Goal: Task Accomplishment & Management: Use online tool/utility

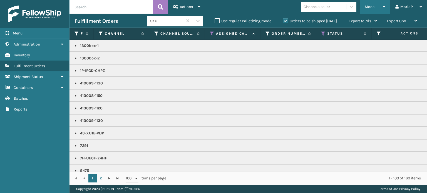
click at [367, 8] on span "Mode" at bounding box center [370, 6] width 10 height 5
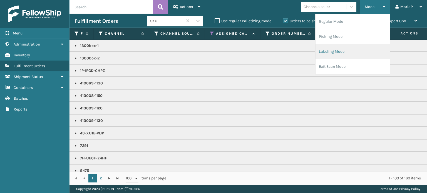
click at [338, 56] on li "Labeling Mode" at bounding box center [353, 51] width 75 height 15
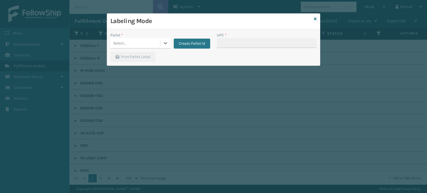
click at [138, 50] on div "Pallet * 0 results available. Select is focused ,type to refine list, press Dow…" at bounding box center [160, 42] width 106 height 20
click at [141, 44] on div "Select..." at bounding box center [135, 43] width 50 height 9
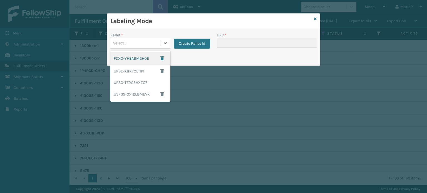
click at [142, 58] on div "FDXG-YHEABM2HOE" at bounding box center [140, 58] width 60 height 13
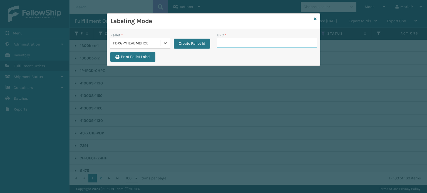
click at [232, 42] on input "UPC *" at bounding box center [267, 43] width 100 height 10
type input "1300BOX"
type input "1300"
type input "8500645"
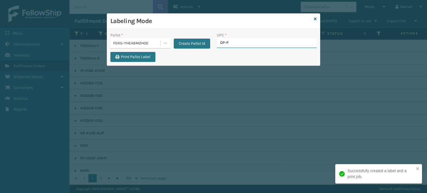
type input "DP-PT"
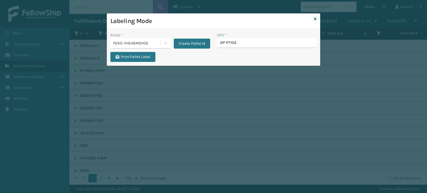
type input "DP-PT1032"
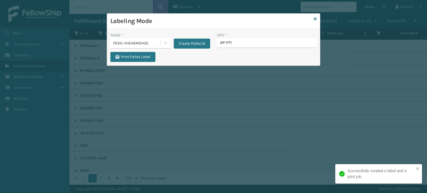
type input "DP-PT10"
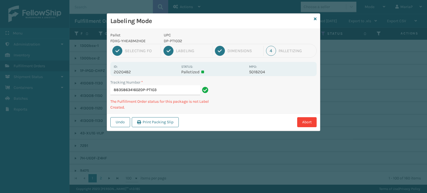
type input "883586341602DP-PT1032"
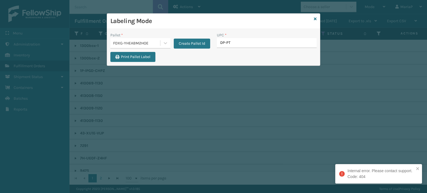
type input "DP-PT1"
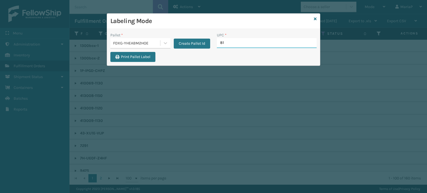
type input "810"
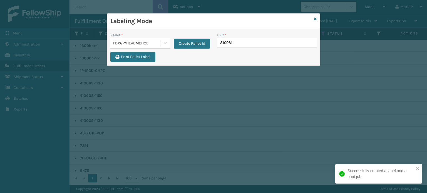
type input "8100819"
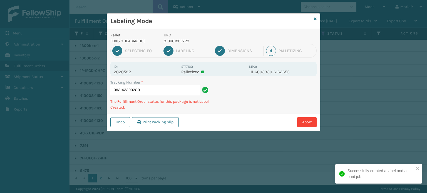
click at [272, 95] on div "Tracking Number * 392143299289 The Fulfillment Order status for this package is…" at bounding box center [213, 97] width 213 height 34
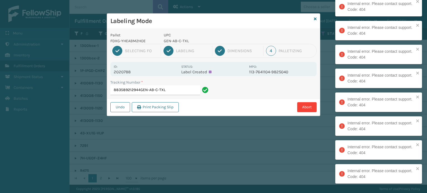
click at [142, 89] on input "883589212944GEN-AB-C-TXL" at bounding box center [155, 90] width 90 height 10
drag, startPoint x: 142, startPoint y: 89, endPoint x: 170, endPoint y: 89, distance: 28.4
click at [142, 89] on input "883589212944GEN-AB-C-TXL" at bounding box center [155, 90] width 90 height 10
click at [185, 90] on input "883589212944GEN-AB-C-TXL" at bounding box center [155, 90] width 90 height 10
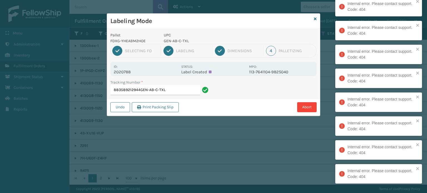
click at [185, 90] on input "883589212944GEN-AB-C-TXL" at bounding box center [155, 90] width 90 height 10
click at [185, 89] on input "883589212944GEN-AB-C-TXL" at bounding box center [155, 90] width 90 height 10
click at [182, 90] on input "883589212944GEN-AB-C-TXL" at bounding box center [155, 90] width 90 height 10
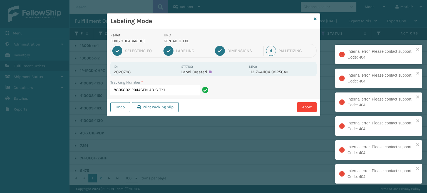
click at [181, 90] on input "883589212944GEN-AB-C-TXL" at bounding box center [155, 90] width 90 height 10
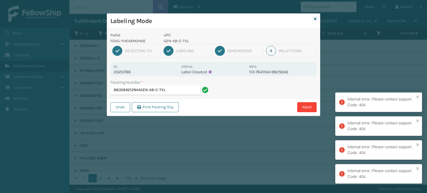
click at [180, 90] on input "883589212944GEN-AB-C-TXL" at bounding box center [155, 90] width 90 height 10
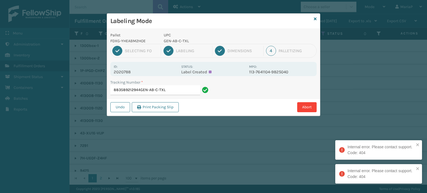
click at [179, 90] on input "883589212944GEN-AB-C-TXL" at bounding box center [155, 90] width 90 height 10
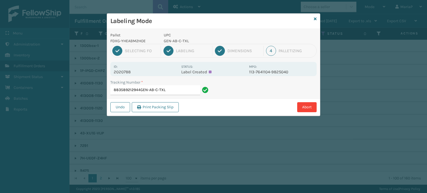
click at [179, 90] on input "883589212944GEN-AB-C-TXL" at bounding box center [155, 90] width 90 height 10
click at [195, 92] on input "883589212944GEN-AB-C-TXL" at bounding box center [155, 90] width 90 height 10
click at [192, 90] on input "883589212944GEN-AB-C-TXL" at bounding box center [155, 90] width 90 height 10
drag, startPoint x: 194, startPoint y: 120, endPoint x: 199, endPoint y: 121, distance: 5.0
click at [195, 120] on div "Labeling Mode Pallet FDXG-YHEABM2HOE UPC GEN-AB-C-TXL 1 Selecting FO 2 Labeling…" at bounding box center [213, 96] width 427 height 193
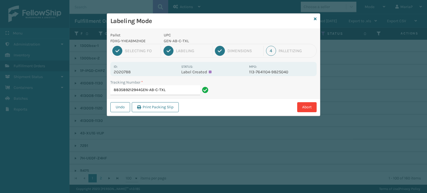
click at [189, 60] on div "Pallet FDXG-YHEABM2HOE UPC GEN-AB-C-TXL 1 Selecting FO 2 Labeling 3 Dimensions …" at bounding box center [213, 72] width 213 height 87
click at [174, 86] on input "883589212944GEN-AB-C-TXL" at bounding box center [155, 90] width 90 height 10
type input "883589212944"
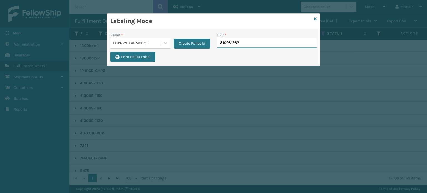
type input "8100819627"
type input "8100819"
type input "810081962"
type input "8100819"
type input "810081"
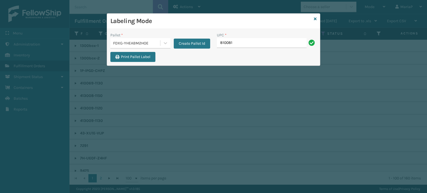
type input "8100819"
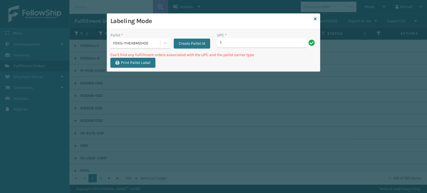
click at [252, 48] on input "1" at bounding box center [262, 43] width 90 height 10
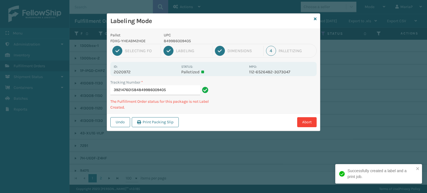
type input "392147601584849986009405"
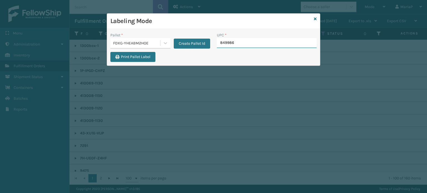
type input "8499860"
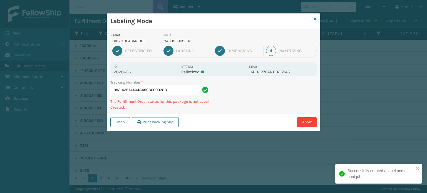
type input "392143674404849986009283"
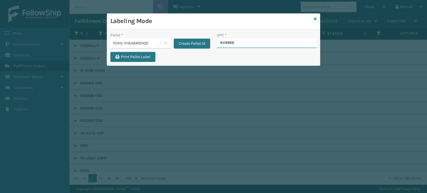
type input "8499860"
type input "8500"
click at [318, 17] on div "Labeling Mode" at bounding box center [213, 21] width 213 height 15
click at [315, 19] on icon at bounding box center [315, 19] width 3 height 4
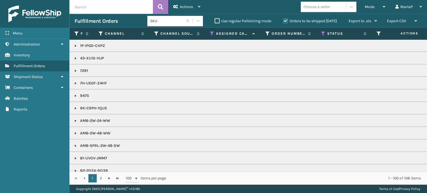
click at [331, 10] on div "Choose a seller" at bounding box center [323, 6] width 45 height 9
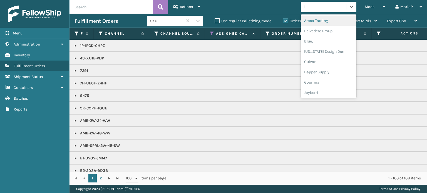
type input "li"
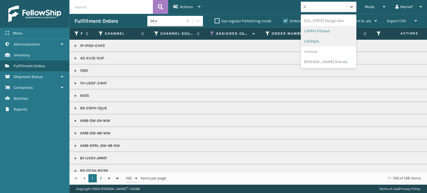
click at [331, 29] on div "LifePro Fitness" at bounding box center [329, 31] width 56 height 10
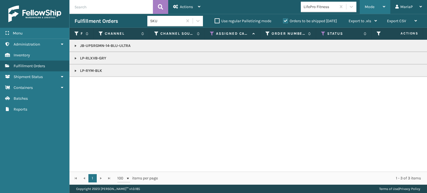
click at [366, 8] on span "Mode" at bounding box center [370, 6] width 10 height 5
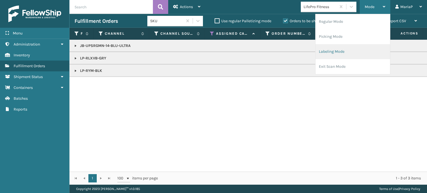
click at [349, 48] on li "Labeling Mode" at bounding box center [353, 51] width 75 height 15
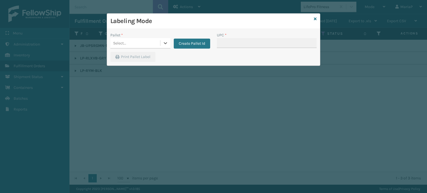
click at [145, 39] on div "Select..." at bounding box center [135, 43] width 50 height 9
click at [155, 39] on div "Select..." at bounding box center [135, 43] width 50 height 9
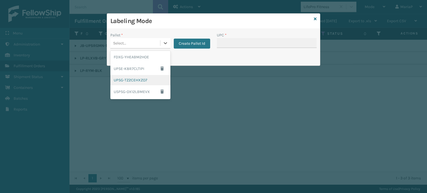
click at [146, 78] on div "UPSG-TZ2CEHXZO7" at bounding box center [140, 80] width 60 height 10
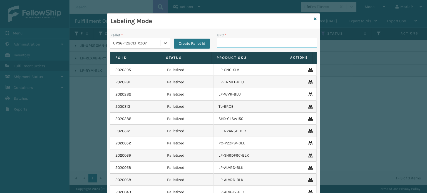
click at [224, 48] on input "UPC *" at bounding box center [267, 43] width 100 height 10
type input "7"
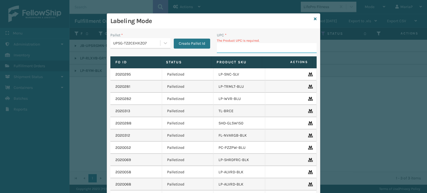
type input "6"
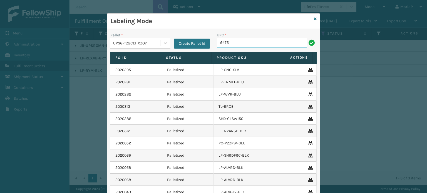
type input "9475"
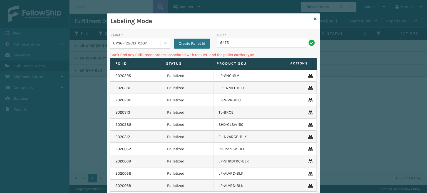
click at [124, 43] on div "UPSG-TZ2CEHXZO7" at bounding box center [137, 43] width 48 height 6
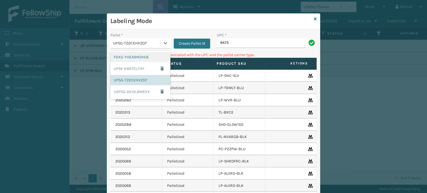
click at [130, 59] on div "FDXG-YHEABM2HOE" at bounding box center [140, 57] width 60 height 10
click at [131, 59] on th "Fo Id" at bounding box center [135, 64] width 51 height 12
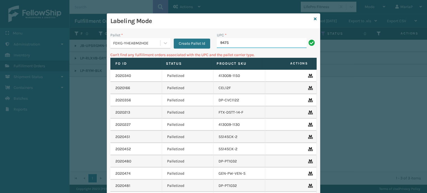
click at [236, 45] on input "9475" at bounding box center [262, 43] width 90 height 10
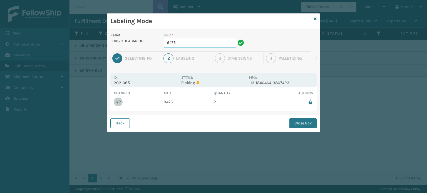
click at [192, 41] on input "9475" at bounding box center [200, 43] width 72 height 10
click at [310, 127] on button "Close Box" at bounding box center [302, 123] width 27 height 10
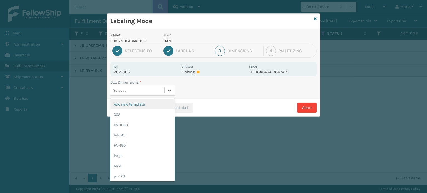
click at [150, 93] on div "Select..." at bounding box center [137, 90] width 54 height 9
type input "md"
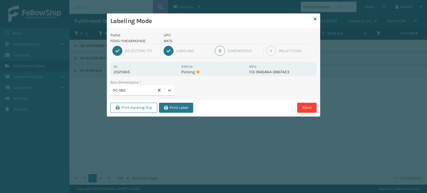
click at [174, 111] on button "Print Label" at bounding box center [176, 108] width 34 height 10
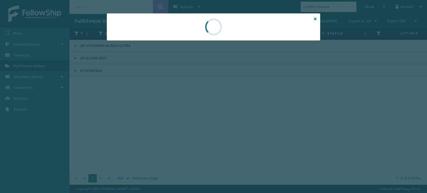
click at [174, 111] on div at bounding box center [213, 96] width 427 height 193
click at [176, 110] on div at bounding box center [213, 96] width 427 height 193
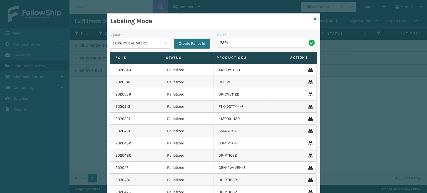
type input "7291FEMBU"
type input "8500460"
type input "85004605448"
type input "8500"
type input "7291FEMBU"
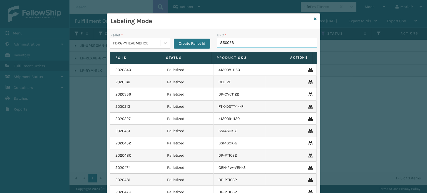
type input "8500530"
type input "810090930"
type input "85004066705"
type input "8409"
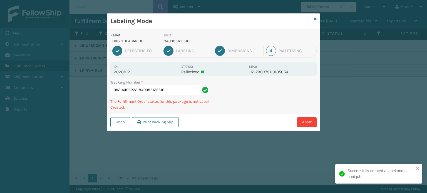
type input "392144962221840985125516"
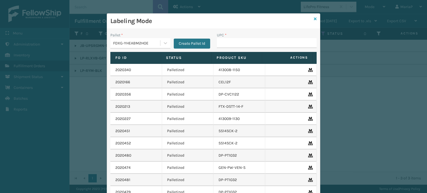
click at [314, 18] on icon at bounding box center [315, 19] width 3 height 4
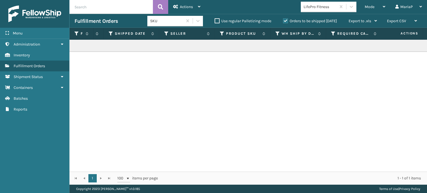
scroll to position [0, 865]
click at [319, 8] on div "LifePro Fitness" at bounding box center [320, 7] width 33 height 6
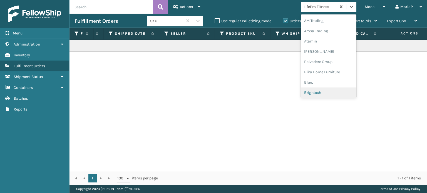
click at [330, 91] on div "Brightech" at bounding box center [329, 93] width 56 height 10
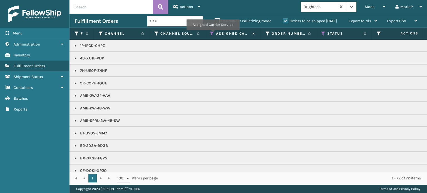
click at [213, 34] on icon at bounding box center [212, 33] width 4 height 5
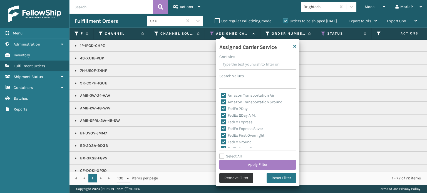
click at [232, 178] on button "Remove Filter" at bounding box center [236, 178] width 34 height 10
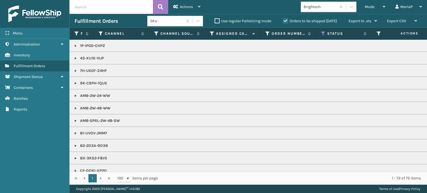
click at [210, 33] on icon at bounding box center [212, 33] width 4 height 5
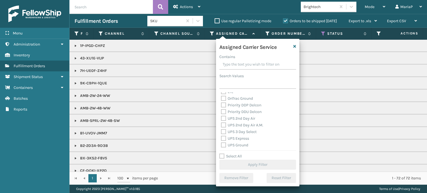
scroll to position [111, 0]
click at [224, 118] on label "UPS Ground" at bounding box center [234, 117] width 27 height 5
click at [221, 118] on input "UPS Ground" at bounding box center [221, 117] width 0 height 4
checkbox input "true"
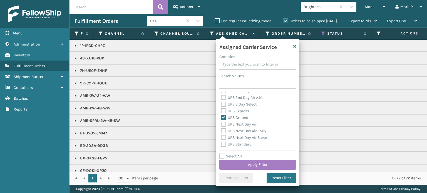
click at [224, 143] on label "UPS Standard" at bounding box center [236, 144] width 31 height 5
click at [221, 143] on input "UPS Standard" at bounding box center [221, 143] width 0 height 4
checkbox input "true"
click at [259, 163] on button "Apply Filter" at bounding box center [257, 165] width 77 height 10
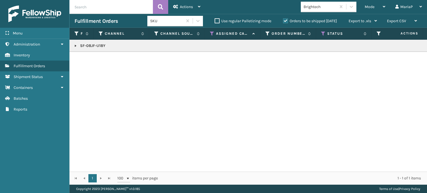
click at [75, 46] on link at bounding box center [75, 46] width 4 height 4
copy p "SF-08JF-U18Y"
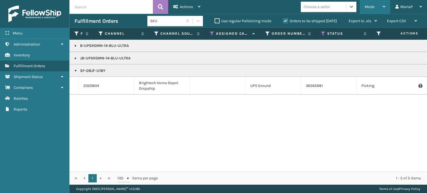
click at [371, 8] on span "Mode" at bounding box center [370, 6] width 10 height 5
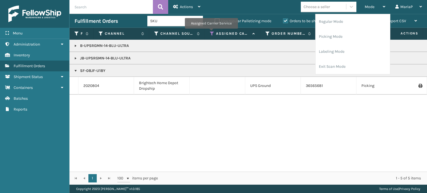
click at [212, 32] on icon at bounding box center [212, 33] width 4 height 5
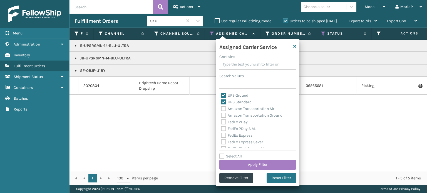
click at [221, 154] on label "Select All" at bounding box center [230, 156] width 23 height 5
click at [221, 154] on input "Select All" at bounding box center [260, 153] width 83 height 1
checkbox input "true"
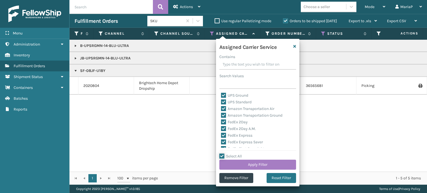
checkbox input "true"
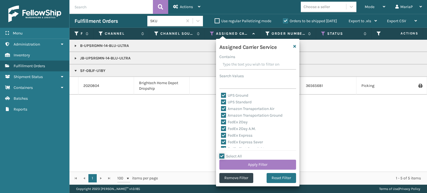
checkbox input "true"
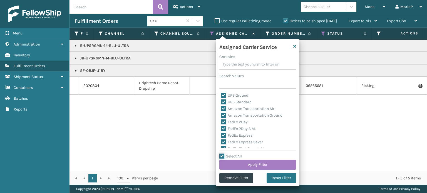
checkbox input "true"
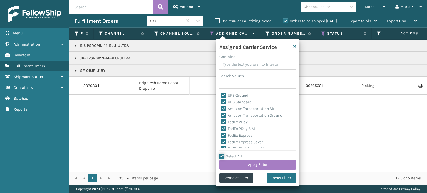
checkbox input "true"
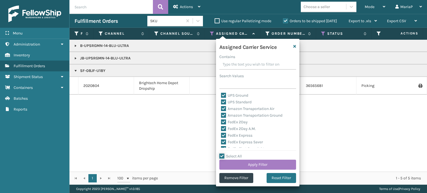
checkbox input "true"
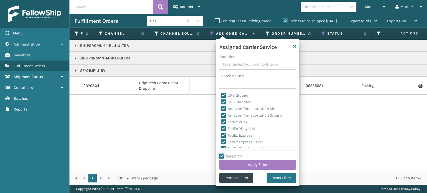
checkbox input "true"
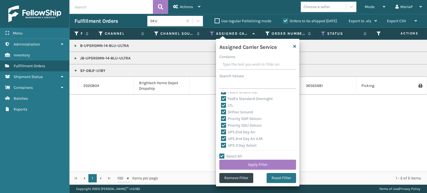
click at [225, 107] on label "LTL" at bounding box center [227, 105] width 12 height 5
click at [221, 106] on input "LTL" at bounding box center [221, 104] width 0 height 4
checkbox input "false"
click at [276, 166] on button "Apply Filter" at bounding box center [257, 165] width 77 height 10
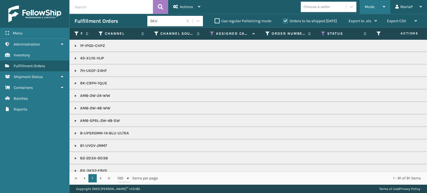
click at [371, 4] on div "Mode" at bounding box center [375, 7] width 21 height 14
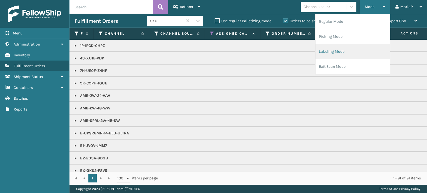
click at [346, 58] on li "Labeling Mode" at bounding box center [353, 51] width 75 height 15
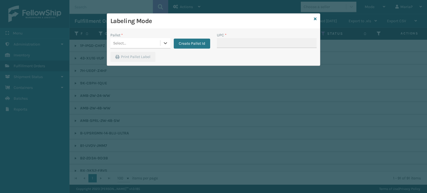
click at [157, 42] on div "Select..." at bounding box center [135, 43] width 50 height 9
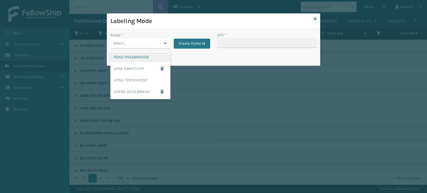
click at [150, 54] on div "FDXG-YHEABM2HOE" at bounding box center [140, 57] width 60 height 10
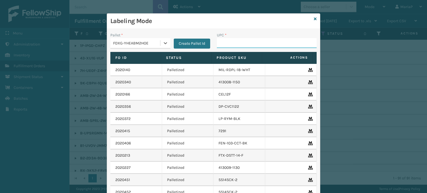
click at [225, 39] on input "UPC *" at bounding box center [267, 43] width 100 height 10
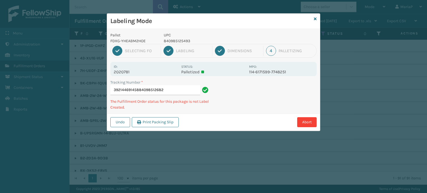
type input "392144691458840985126827"
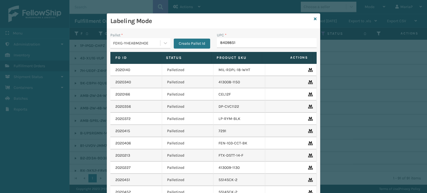
type input "84098512"
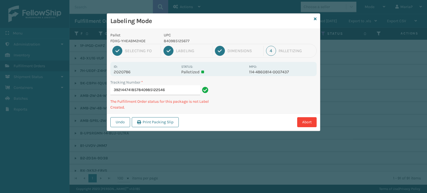
type input "392144741857840985122546"
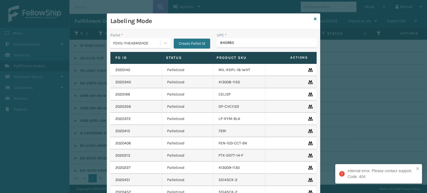
type input "8409851"
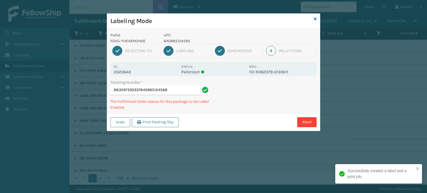
type input "883597330337840985124588"
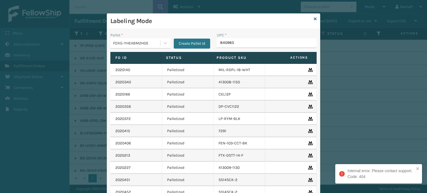
type input "8409851"
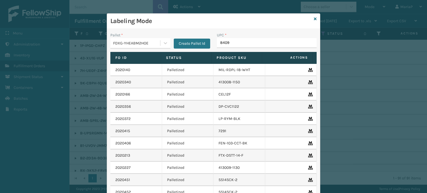
type input "84098"
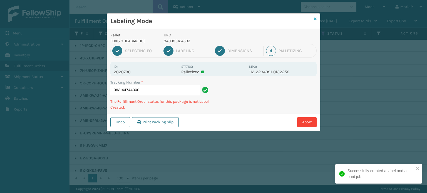
click at [315, 19] on icon at bounding box center [315, 19] width 3 height 4
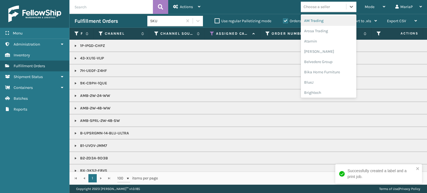
click at [335, 9] on div "Choose a seller" at bounding box center [323, 6] width 45 height 9
type input "mi"
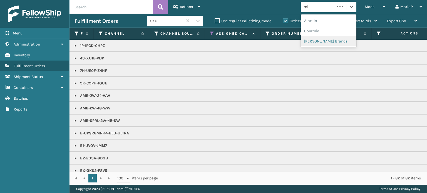
click at [324, 40] on div "[PERSON_NAME] Brands" at bounding box center [329, 41] width 56 height 10
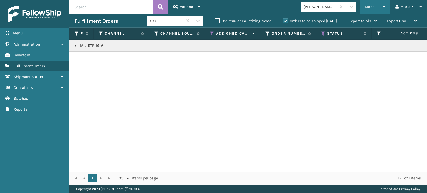
click at [366, 9] on div "Mode" at bounding box center [375, 7] width 21 height 14
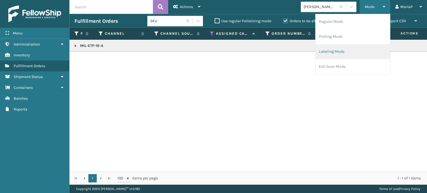
click at [346, 51] on li "Labeling Mode" at bounding box center [353, 51] width 75 height 15
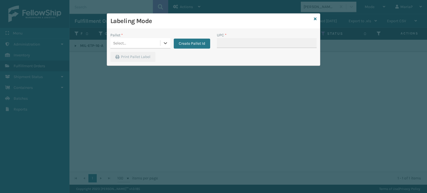
click at [133, 43] on div "Select..." at bounding box center [135, 43] width 50 height 9
click at [143, 41] on div "Select..." at bounding box center [135, 43] width 50 height 9
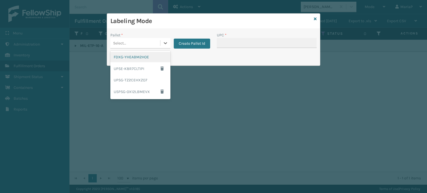
click at [141, 57] on div "FDXG-YHEABM2HOE" at bounding box center [140, 57] width 60 height 10
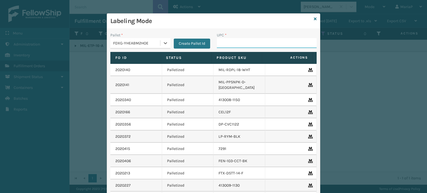
click at [231, 43] on input "UPC *" at bounding box center [267, 43] width 100 height 10
type input "840985"
click at [314, 18] on icon at bounding box center [315, 19] width 3 height 4
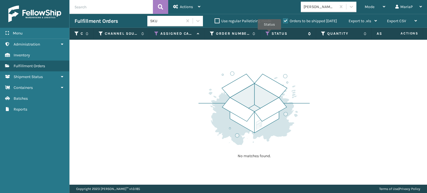
click at [269, 33] on icon at bounding box center [268, 33] width 4 height 5
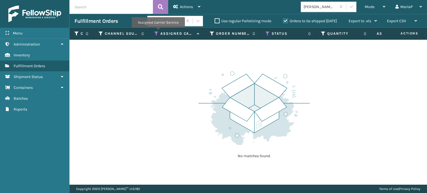
click at [158, 32] on icon at bounding box center [156, 33] width 4 height 5
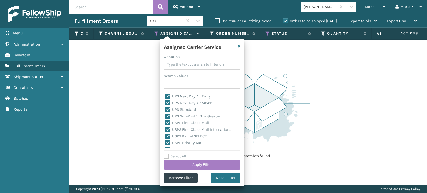
scroll to position [171, 0]
click at [287, 21] on label "Orders to be shipped [DATE]" at bounding box center [310, 21] width 54 height 5
click at [283, 21] on input "Orders to be shipped [DATE]" at bounding box center [283, 20] width 0 height 4
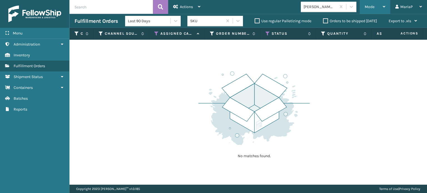
click at [371, 5] on span "Mode" at bounding box center [370, 6] width 10 height 5
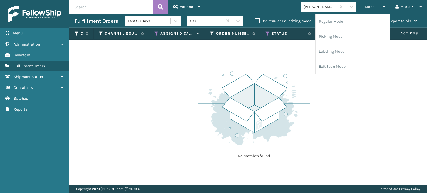
drag, startPoint x: 304, startPoint y: 7, endPoint x: 304, endPoint y: 14, distance: 6.7
click at [304, 8] on div "[PERSON_NAME] Brands" at bounding box center [320, 7] width 33 height 6
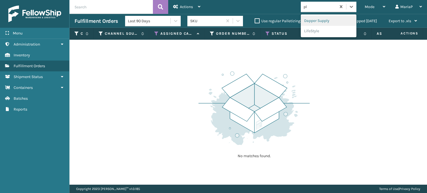
type input "plu"
click at [304, 20] on div "Plush Collections" at bounding box center [329, 21] width 56 height 10
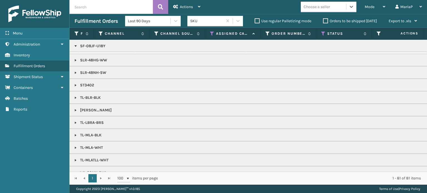
scroll to position [567, 0]
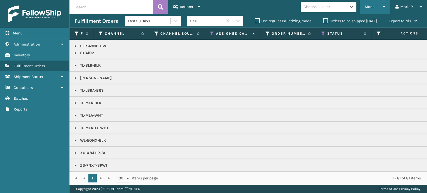
click at [375, 6] on div "Mode" at bounding box center [375, 7] width 21 height 14
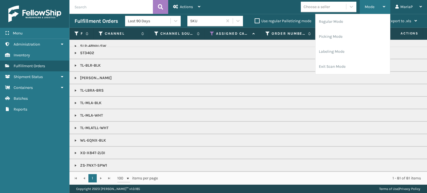
click at [376, 5] on div "Mode" at bounding box center [375, 7] width 21 height 14
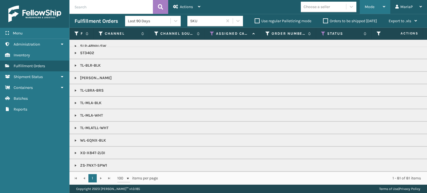
click at [367, 3] on div "Mode" at bounding box center [375, 7] width 21 height 14
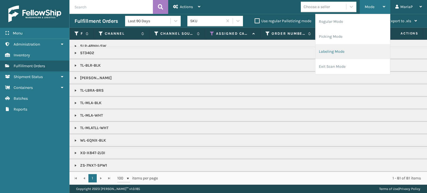
click at [340, 50] on li "Labeling Mode" at bounding box center [353, 51] width 75 height 15
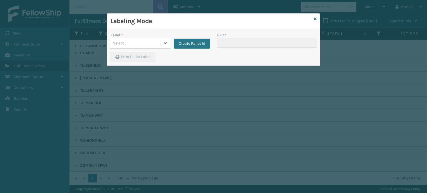
click at [133, 40] on div "Select..." at bounding box center [135, 43] width 50 height 9
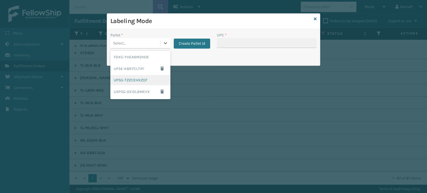
click at [143, 80] on div "UPSG-TZ2CEHXZO7" at bounding box center [140, 80] width 60 height 10
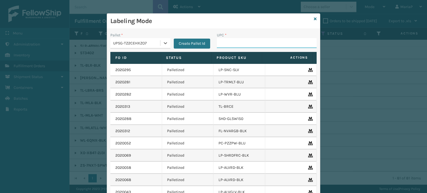
click at [232, 45] on input "UPC *" at bounding box center [267, 43] width 100 height 10
type input "854403007438"
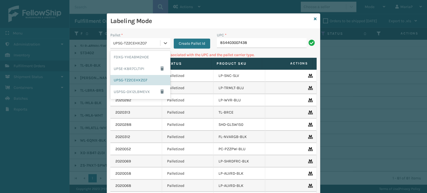
click at [153, 42] on div "UPSG-TZ2CEHXZO7" at bounding box center [137, 43] width 48 height 6
click at [137, 56] on div "FDXG-YHEABM2HOE" at bounding box center [140, 57] width 60 height 10
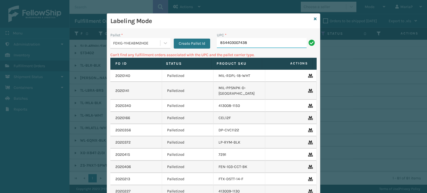
click at [239, 45] on input "854403007438" at bounding box center [262, 43] width 90 height 10
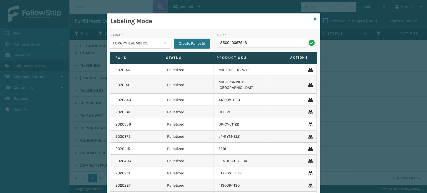
type input "850040667943"
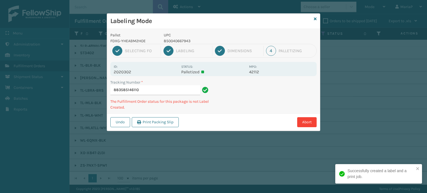
click at [180, 39] on p "850040667943" at bounding box center [205, 41] width 82 height 6
copy p "850040667943"
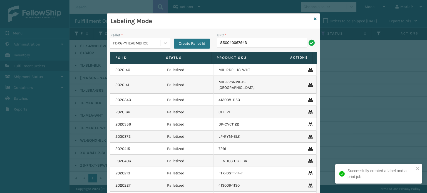
type input "850040667943"
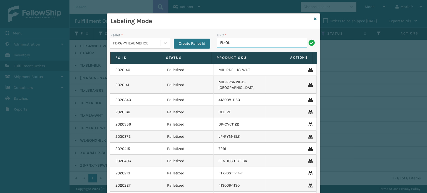
type input "FL-OLVA-CRM"
type input "85001248636"
type input "8581000"
type input "8500124861"
type input "8537990058"
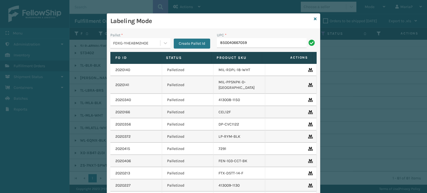
type input "850040667059"
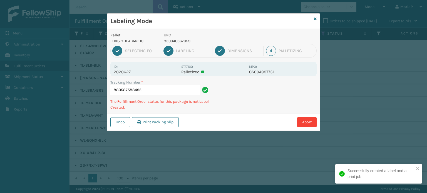
click at [170, 41] on p "850040667059" at bounding box center [205, 41] width 82 height 6
copy p "850040667059"
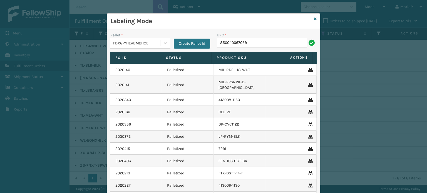
type input "850040667059"
type input "8500124"
type input "85000"
type input "850040667738"
type input "858100007920"
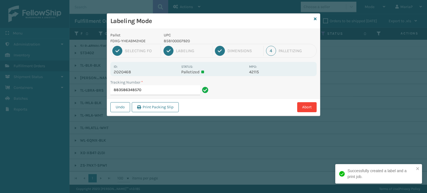
click at [181, 43] on p "858100007920" at bounding box center [205, 41] width 82 height 6
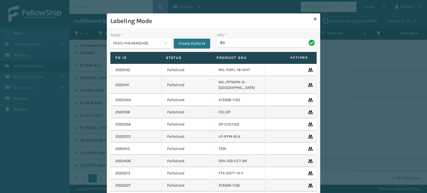
type input "8"
type input "858100007920"
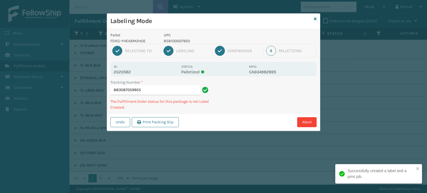
click at [182, 46] on div "2 Labeling" at bounding box center [187, 51] width 49 height 10
click at [179, 41] on p "858100007920" at bounding box center [205, 41] width 82 height 6
copy p "858100007920"
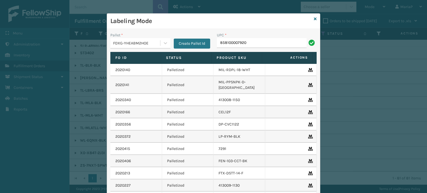
type input "858100007920"
type input "853913008072"
type input "8581000"
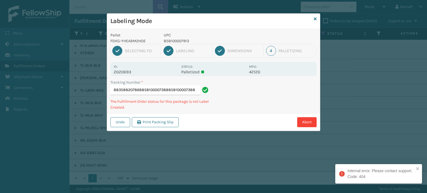
type input "883588207868858100007388858100007388"
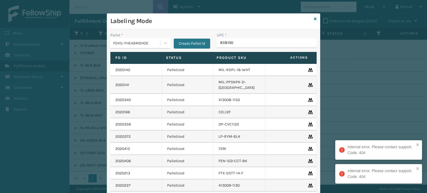
type input "8581000"
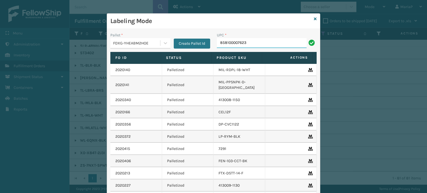
type input "858100007623"
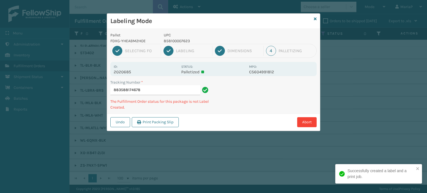
click at [181, 39] on p "858100007623" at bounding box center [205, 41] width 82 height 6
copy p "858100007623"
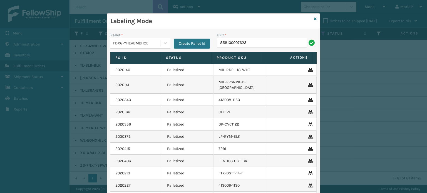
type input "858100007623"
drag, startPoint x: 237, startPoint y: 44, endPoint x: 236, endPoint y: 42, distance: 3.0
click at [237, 44] on input "UPC *" at bounding box center [267, 43] width 100 height 10
type input "8500044"
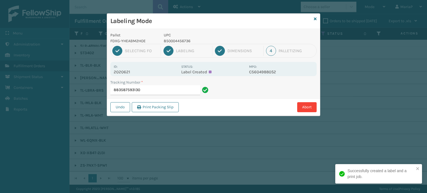
drag, startPoint x: 236, startPoint y: 42, endPoint x: 235, endPoint y: 39, distance: 3.1
click at [236, 42] on p "850004456736" at bounding box center [205, 41] width 82 height 6
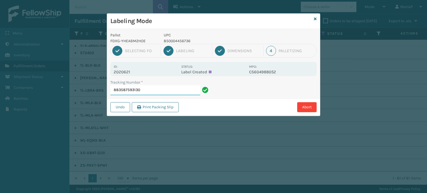
click at [172, 90] on input "883587593130" at bounding box center [155, 90] width 90 height 10
type input "883587593130850004456736"
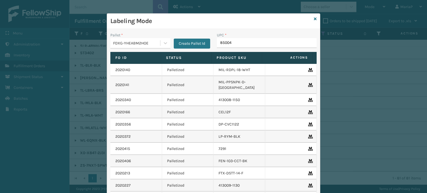
type input "850040"
type input "858100"
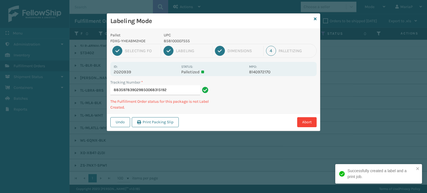
type input "883597839029850068315192"
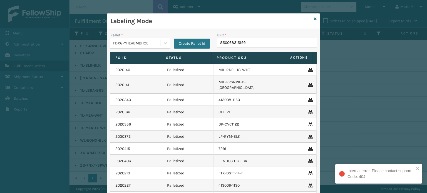
type input "850068315192"
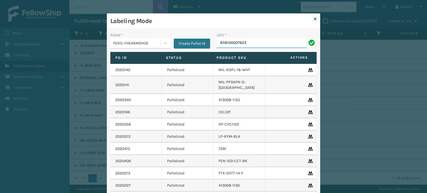
type input "858100007623"
type input "853913"
type input "85001248632"
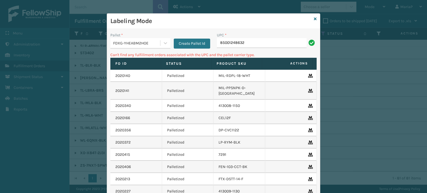
click at [239, 44] on input "85001248632" at bounding box center [262, 43] width 90 height 10
type input "850012486312"
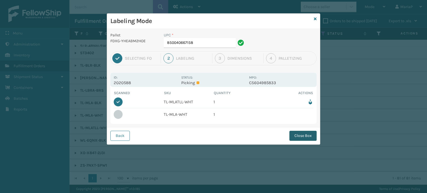
click at [307, 137] on button "Close Box" at bounding box center [302, 136] width 27 height 10
click at [307, 137] on div "Labeling Mode Pallet FDXG-YHEABM2HOE UPC * 850040667158 1 Selecting FO 2 Labeli…" at bounding box center [213, 96] width 427 height 193
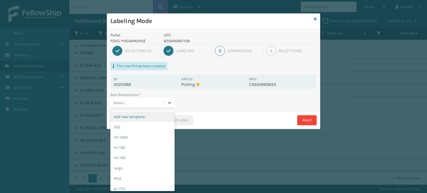
click at [128, 102] on div "Select..." at bounding box center [137, 102] width 54 height 9
type input "MED"
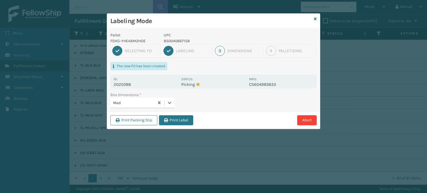
click at [176, 113] on div "Print Packing Slip Print Label Abort" at bounding box center [213, 120] width 213 height 17
drag, startPoint x: 176, startPoint y: 113, endPoint x: 177, endPoint y: 118, distance: 4.6
click at [176, 116] on div "Print Packing Slip Print Label Abort" at bounding box center [213, 120] width 213 height 17
click at [178, 119] on button "Print Label" at bounding box center [176, 120] width 34 height 10
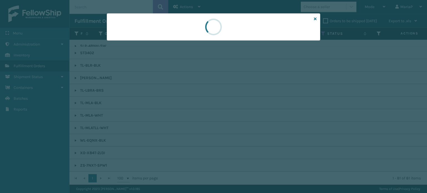
click at [178, 119] on div at bounding box center [213, 96] width 427 height 193
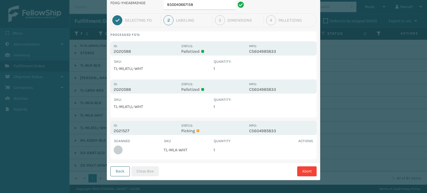
click at [120, 173] on button "Back" at bounding box center [119, 172] width 19 height 10
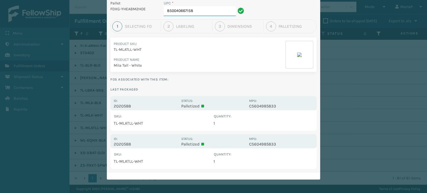
scroll to position [31, 0]
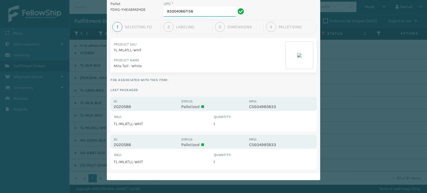
click at [197, 14] on input "850040667158" at bounding box center [200, 12] width 72 height 10
click at [198, 13] on input "850040667158" at bounding box center [200, 12] width 72 height 10
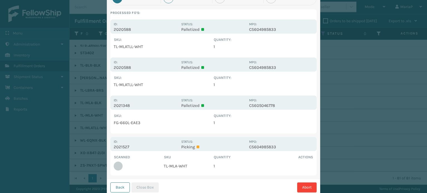
scroll to position [76, 0]
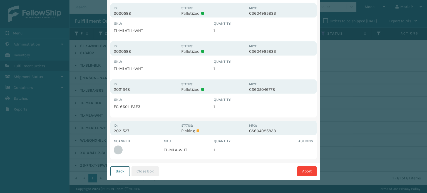
click at [123, 169] on button "Back" at bounding box center [119, 172] width 19 height 10
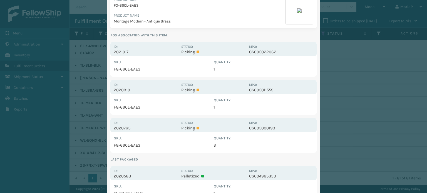
scroll to position [0, 0]
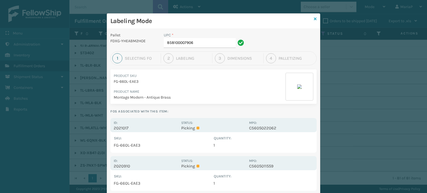
click at [314, 18] on icon at bounding box center [315, 19] width 3 height 4
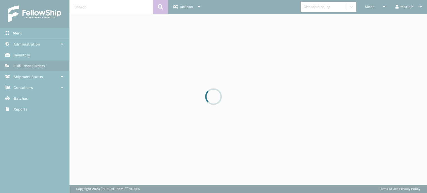
click at [372, 6] on div at bounding box center [213, 96] width 427 height 193
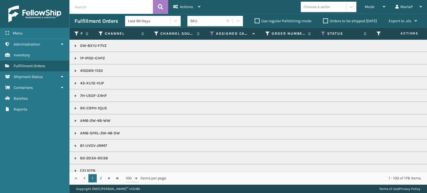
click at [373, 6] on span "Mode" at bounding box center [370, 6] width 10 height 5
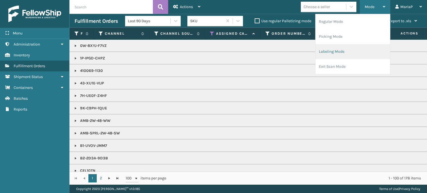
click at [354, 48] on li "Labeling Mode" at bounding box center [353, 51] width 75 height 15
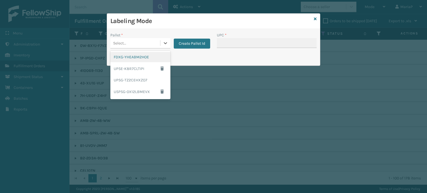
click at [132, 40] on div "Select..." at bounding box center [135, 43] width 50 height 9
click at [138, 58] on div "FDXG-YHEABM2HOE" at bounding box center [140, 57] width 60 height 10
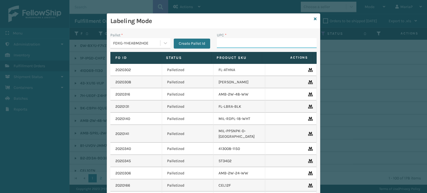
click at [247, 40] on input "UPC *" at bounding box center [267, 43] width 100 height 10
type input "858100007623"
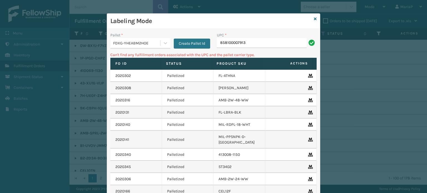
type input "858100007913"
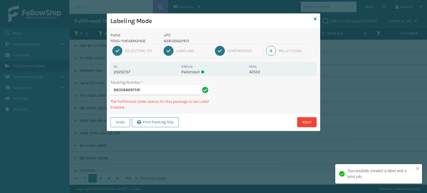
click at [174, 44] on div "1 Selecting FO 2 Labeling 3 Dimensions 4 Palletizing" at bounding box center [213, 51] width 206 height 14
click at [175, 40] on p "858100007913" at bounding box center [205, 41] width 82 height 6
copy p "858100007913"
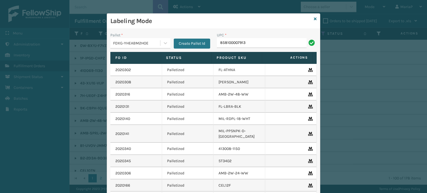
type input "858100007913"
type input "8585100007906"
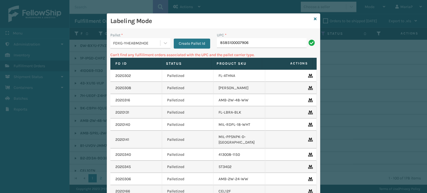
click at [232, 44] on input "8585100007906" at bounding box center [262, 43] width 90 height 10
click at [262, 43] on input "8585100007906" at bounding box center [262, 43] width 90 height 10
type input "858100007906"
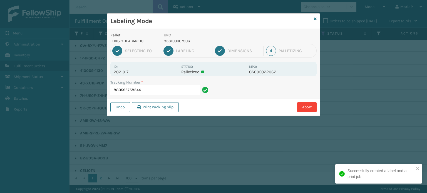
click at [182, 42] on p "858100007906" at bounding box center [205, 41] width 82 height 6
click at [183, 39] on p "858100007906" at bounding box center [205, 41] width 82 height 6
copy p "858100007906"
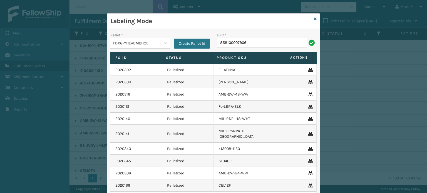
type input "858100007906"
type input "8500406676"
type input "8500124"
type input "8544030"
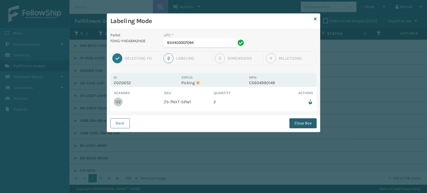
click at [302, 122] on button "Close Box" at bounding box center [302, 123] width 27 height 10
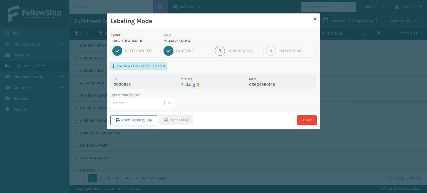
click at [141, 103] on div "Select..." at bounding box center [137, 102] width 54 height 9
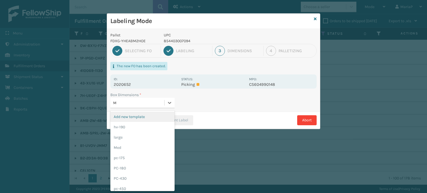
type input "ME"
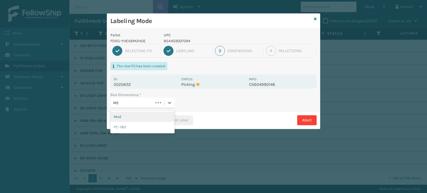
drag, startPoint x: 124, startPoint y: 120, endPoint x: 132, endPoint y: 119, distance: 7.9
click at [124, 120] on div "Med" at bounding box center [142, 117] width 64 height 10
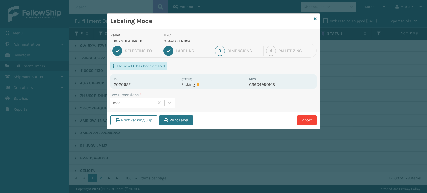
click at [171, 120] on button "Print Label" at bounding box center [176, 120] width 34 height 10
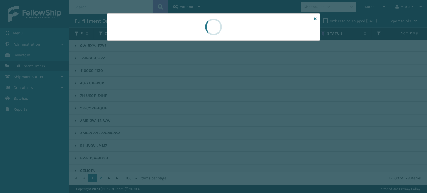
click at [171, 120] on div at bounding box center [213, 96] width 427 height 193
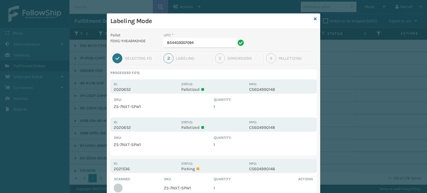
click at [197, 48] on div "UPC * 854403007094" at bounding box center [204, 41] width 89 height 19
click at [198, 45] on input "854403007094" at bounding box center [200, 43] width 72 height 10
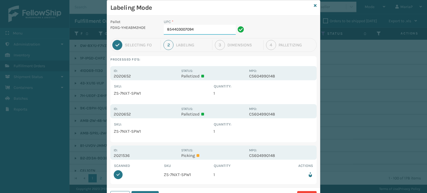
scroll to position [38, 0]
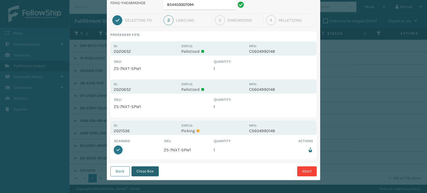
click at [147, 171] on button "Close Box" at bounding box center [145, 172] width 27 height 10
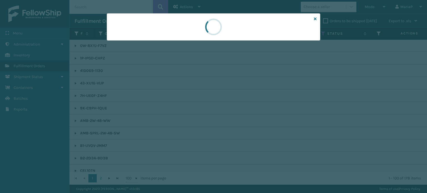
scroll to position [0, 0]
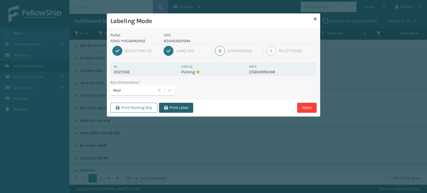
drag, startPoint x: 174, startPoint y: 99, endPoint x: 178, endPoint y: 103, distance: 5.1
click at [176, 100] on div "Print Packing Slip Print Label Abort" at bounding box center [213, 107] width 213 height 17
click at [178, 103] on button "Print Label" at bounding box center [176, 108] width 34 height 10
click at [178, 103] on div "Labeling Mode Pallet FDXG-YHEABM2HOE UPC 854403007094 1 Selecting FO 2 Labeling…" at bounding box center [213, 96] width 427 height 193
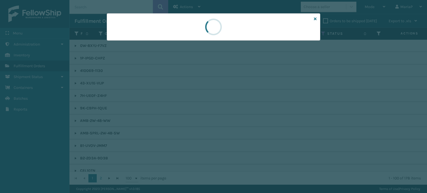
click at [178, 104] on div at bounding box center [213, 96] width 427 height 193
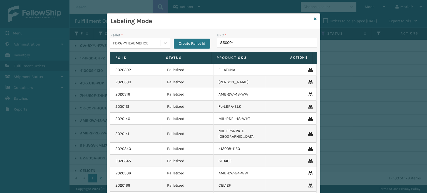
type input "8500044"
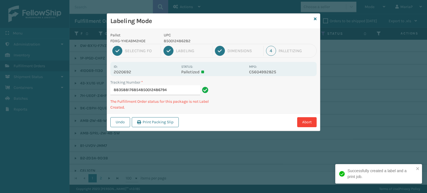
type input "883588176854850012486794"
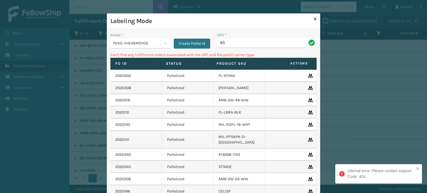
type input "8"
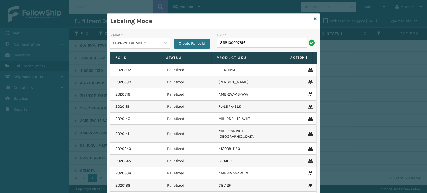
type input "858100007616"
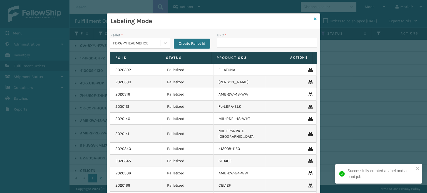
click at [314, 19] on icon at bounding box center [315, 19] width 3 height 4
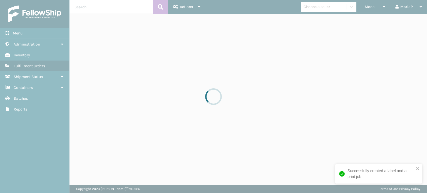
click at [323, 6] on div at bounding box center [213, 96] width 427 height 193
click at [323, 9] on div "Choose a seller" at bounding box center [317, 7] width 26 height 6
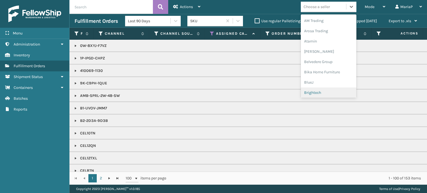
click at [316, 92] on div "Brightech" at bounding box center [329, 93] width 56 height 10
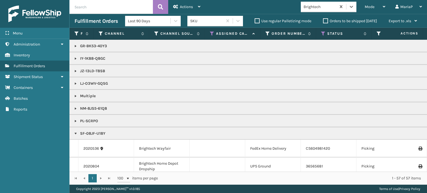
scroll to position [334, 0]
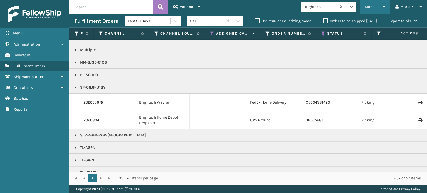
click at [370, 5] on span "Mode" at bounding box center [370, 6] width 10 height 5
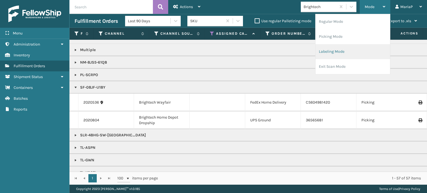
click at [338, 54] on li "Labeling Mode" at bounding box center [353, 51] width 75 height 15
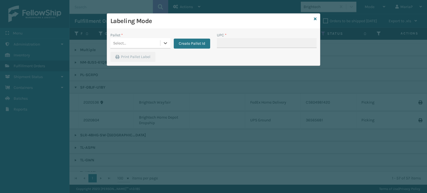
click at [138, 43] on div "Select..." at bounding box center [135, 43] width 50 height 9
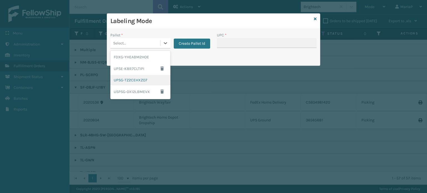
click at [142, 78] on div "UPSG-TZ2CEHXZO7" at bounding box center [140, 80] width 60 height 10
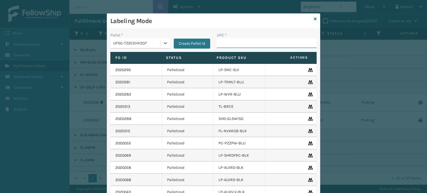
click at [232, 43] on input "UPC *" at bounding box center [267, 43] width 100 height 10
type input "81"
type input "8100909309"
type input "81009093"
type input "810090930"
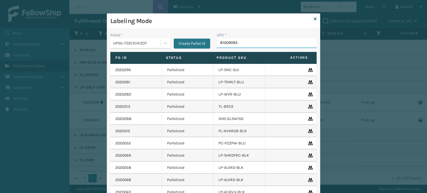
type input "810090932"
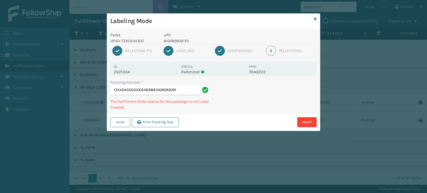
type input "1ZXH04500310054898810090930916"
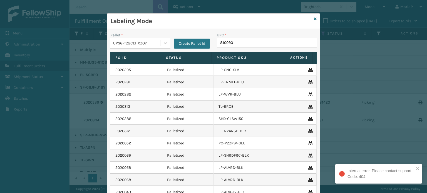
type input "8100909"
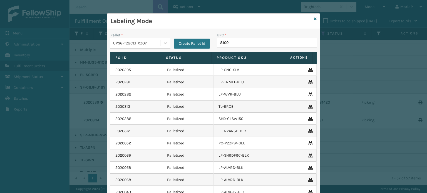
type input "81009"
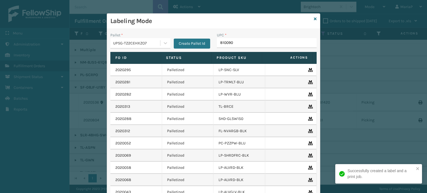
type input "8100909"
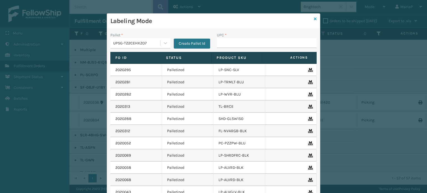
click at [314, 19] on icon at bounding box center [315, 19] width 3 height 4
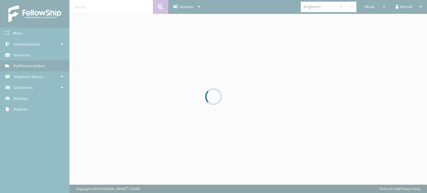
click at [318, 11] on div at bounding box center [213, 96] width 427 height 193
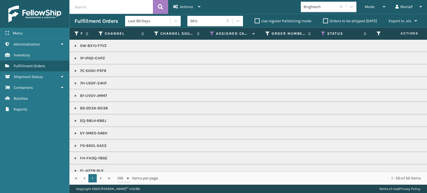
click at [333, 2] on div "Brightech" at bounding box center [318, 6] width 35 height 9
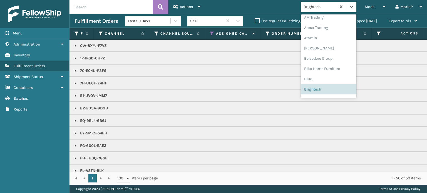
scroll to position [0, 0]
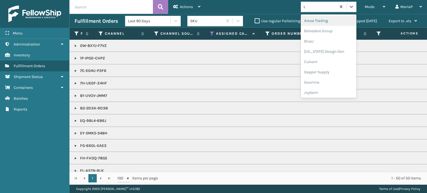
type input "LI"
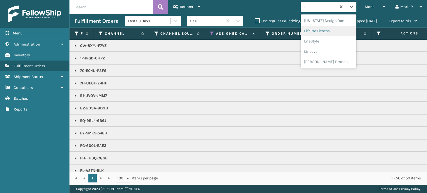
click at [327, 31] on div "LifePro Fitness" at bounding box center [329, 31] width 56 height 10
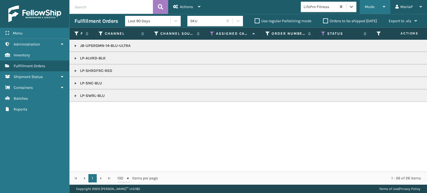
drag, startPoint x: 368, startPoint y: 8, endPoint x: 368, endPoint y: 29, distance: 21.1
click at [368, 7] on span "Mode" at bounding box center [370, 6] width 10 height 5
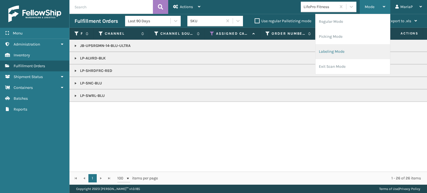
click at [349, 52] on li "Labeling Mode" at bounding box center [353, 51] width 75 height 15
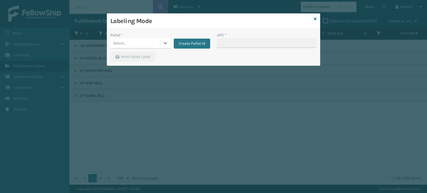
drag, startPoint x: 133, startPoint y: 42, endPoint x: 139, endPoint y: 46, distance: 7.5
click at [138, 42] on div "Select..." at bounding box center [135, 43] width 50 height 9
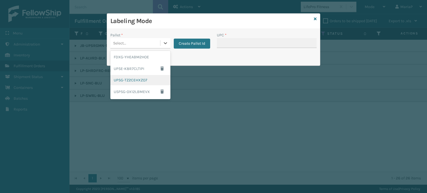
click at [142, 78] on div "UPSG-TZ2CEHXZO7" at bounding box center [140, 80] width 60 height 10
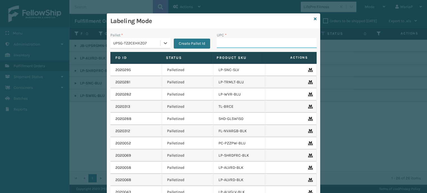
drag, startPoint x: 230, startPoint y: 47, endPoint x: 240, endPoint y: 48, distance: 10.0
click at [231, 47] on input "UPC *" at bounding box center [267, 43] width 100 height 10
type input "810081963138"
type input "KM-CTCO-15"
type input "8581540"
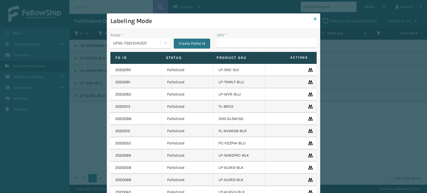
click at [314, 20] on icon at bounding box center [315, 19] width 3 height 4
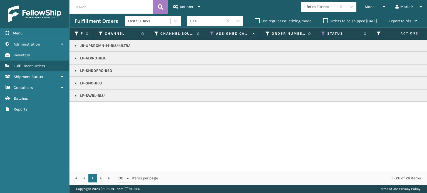
click at [306, 9] on div "LifePro Fitness" at bounding box center [320, 7] width 33 height 6
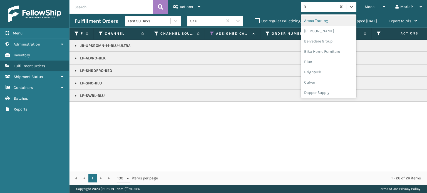
type input "BR"
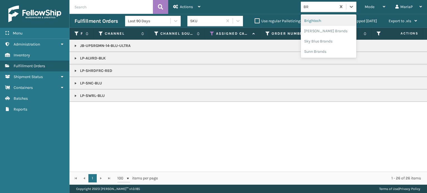
click at [316, 24] on div "Brightech" at bounding box center [329, 21] width 56 height 10
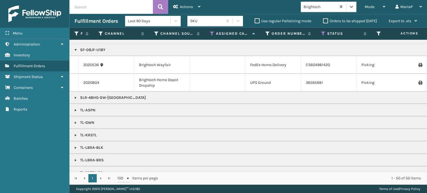
scroll to position [306, 0]
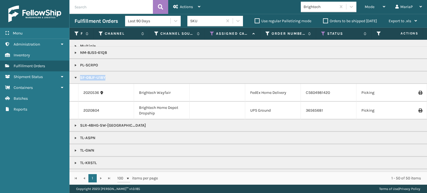
copy p "SF-08JF-U18Y"
click at [370, 7] on span "Mode" at bounding box center [370, 6] width 10 height 5
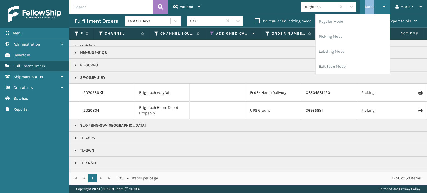
click at [370, 7] on span "Mode" at bounding box center [370, 6] width 10 height 5
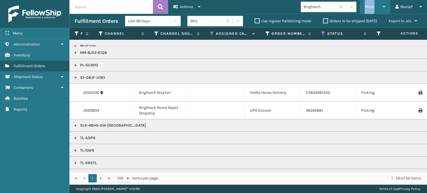
click at [373, 7] on span "Mode" at bounding box center [370, 6] width 10 height 5
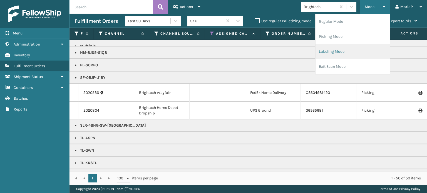
click at [338, 51] on li "Labeling Mode" at bounding box center [353, 51] width 75 height 15
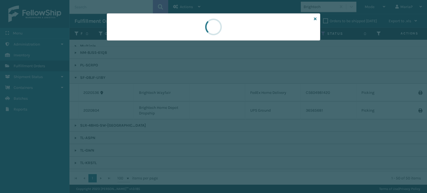
click at [140, 41] on div at bounding box center [213, 96] width 427 height 193
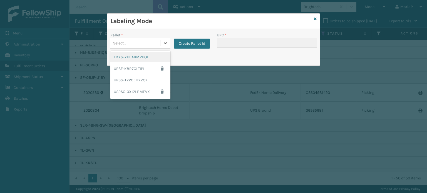
click at [140, 41] on div "Select..." at bounding box center [135, 43] width 50 height 9
click at [142, 81] on div "UPSG-TZ2CEHXZO7" at bounding box center [140, 80] width 60 height 10
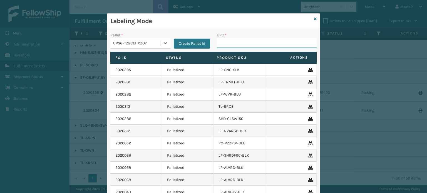
click at [232, 44] on input "UPC *" at bounding box center [267, 43] width 100 height 10
click at [147, 47] on div "UPSG-TZ2CEHXZO7" at bounding box center [135, 43] width 50 height 9
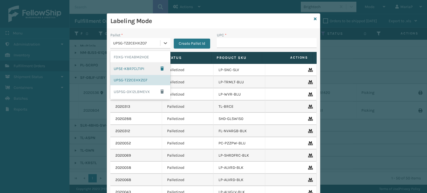
drag, startPoint x: 124, startPoint y: 68, endPoint x: 147, endPoint y: 68, distance: 22.5
click at [124, 68] on div "UPSE-K8R7CLTIPI" at bounding box center [140, 68] width 60 height 13
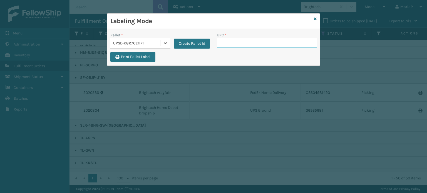
click at [238, 42] on input "UPC *" at bounding box center [267, 43] width 100 height 10
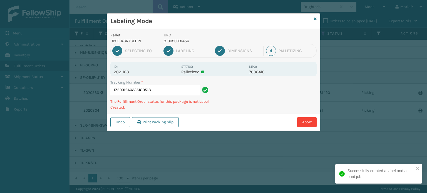
click at [172, 41] on p "810090931456" at bounding box center [205, 41] width 82 height 6
copy p "810090931456"
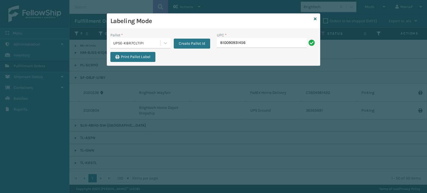
type input "810090931456"
click at [143, 42] on div "UPSE-K8R7CLTIPI" at bounding box center [137, 43] width 48 height 6
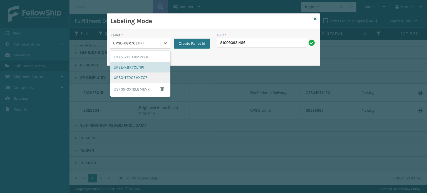
click at [138, 75] on div "UPSG-TZ2CEHXZO7" at bounding box center [140, 78] width 60 height 10
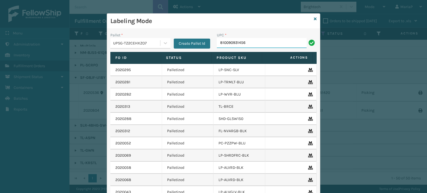
click at [248, 44] on input "810090931456" at bounding box center [262, 43] width 90 height 10
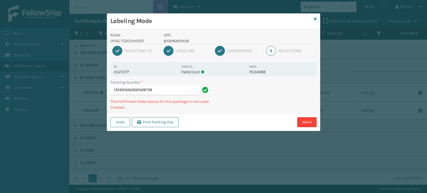
type input "1Z59316A0302428739810090931456"
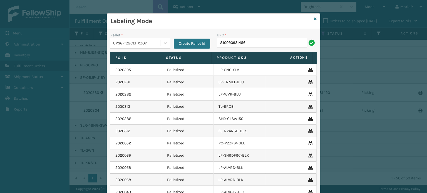
type input "810090931456"
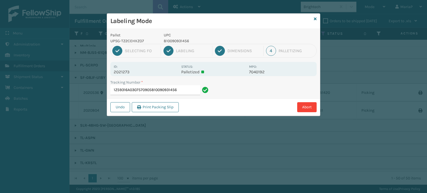
type input "1Z59316A0307570905810090931456810090931456"
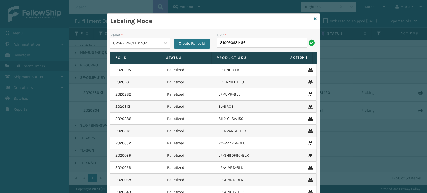
type input "810090931456"
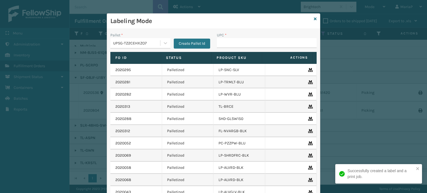
type input "810090931456"
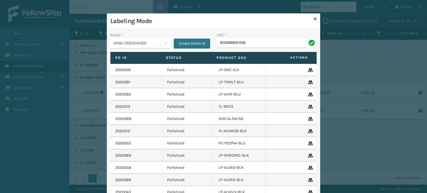
type input "810090931456"
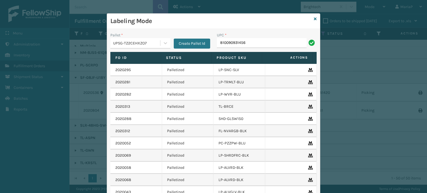
type input "810090931456"
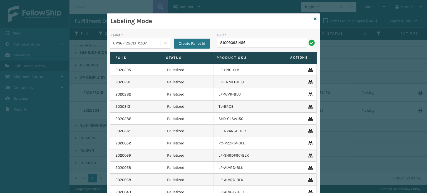
type input "810090931456"
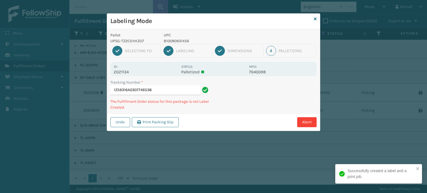
type input "1Z59316A0307746538810090931456"
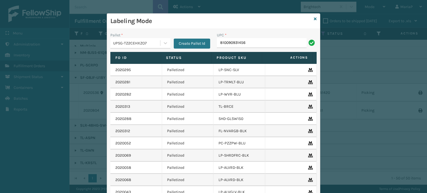
type input "810090931456"
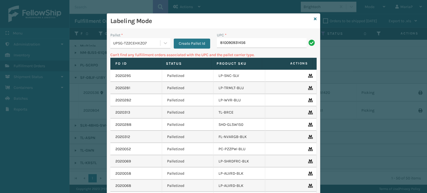
click at [245, 40] on input "810090931456" at bounding box center [262, 43] width 90 height 10
click at [244, 41] on input "810090931456" at bounding box center [262, 43] width 90 height 10
type input "81"
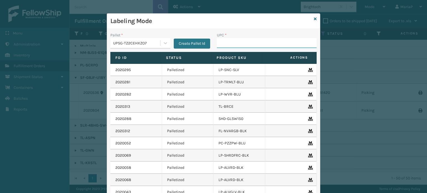
click at [221, 46] on input "UPC *" at bounding box center [267, 43] width 100 height 10
paste input "810090932941"
type input "810090932941"
type input "8101613326"
click at [314, 18] on icon at bounding box center [315, 19] width 3 height 4
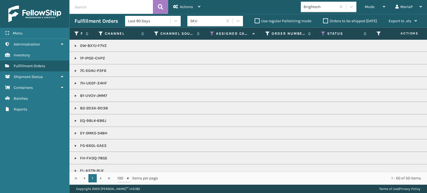
click at [319, 9] on div "Brightech" at bounding box center [320, 7] width 33 height 6
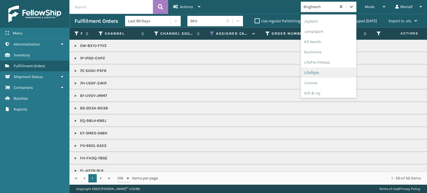
scroll to position [167, 0]
click at [333, 56] on div "LifePro Fitness" at bounding box center [329, 59] width 56 height 10
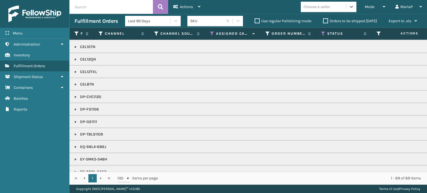
scroll to position [222, 0]
